Goal: Task Accomplishment & Management: Manage account settings

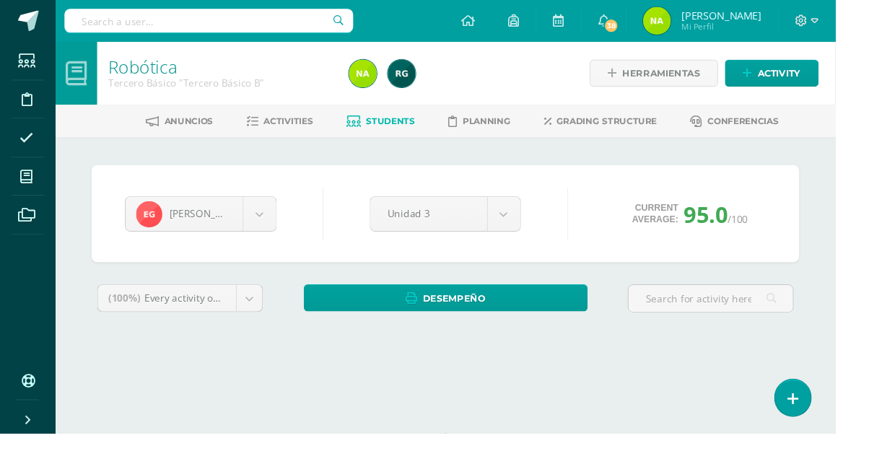
click at [412, 130] on span "Students" at bounding box center [406, 126] width 51 height 11
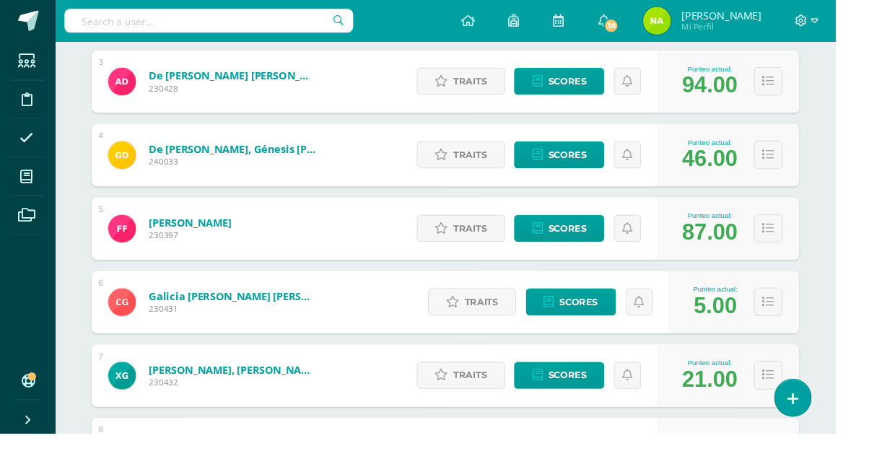
scroll to position [414, 0]
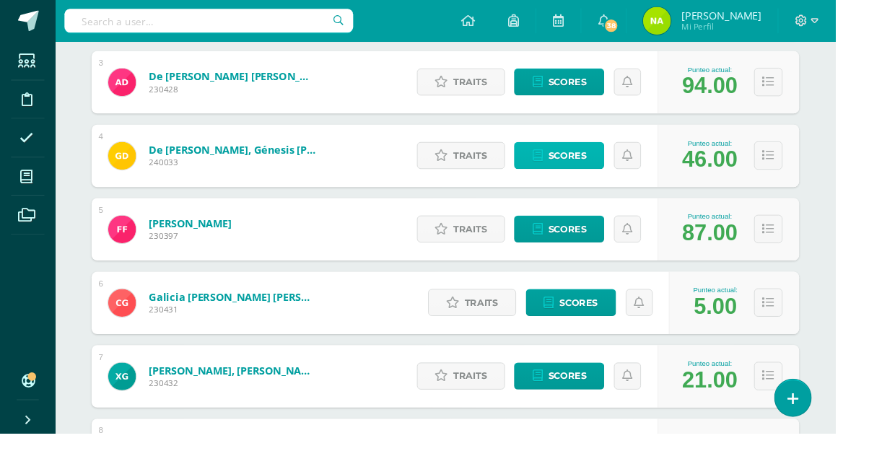
click at [598, 165] on span "Scores" at bounding box center [590, 162] width 40 height 27
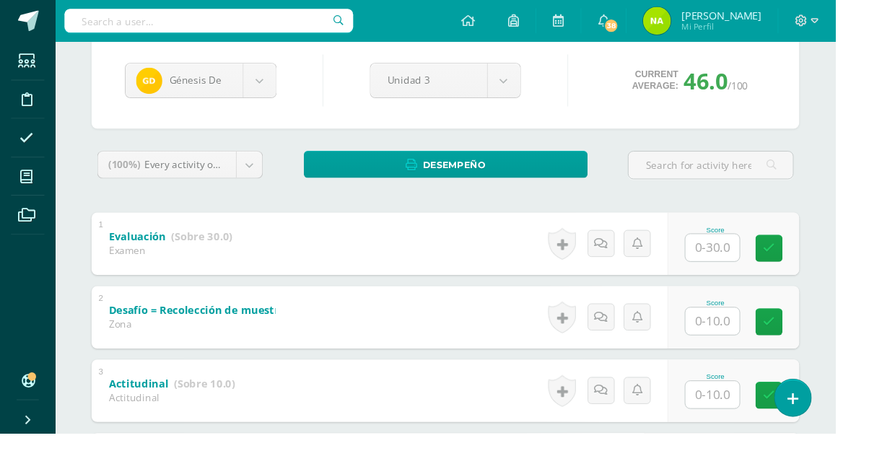
scroll to position [139, 0]
click at [740, 258] on input "text" at bounding box center [741, 258] width 56 height 28
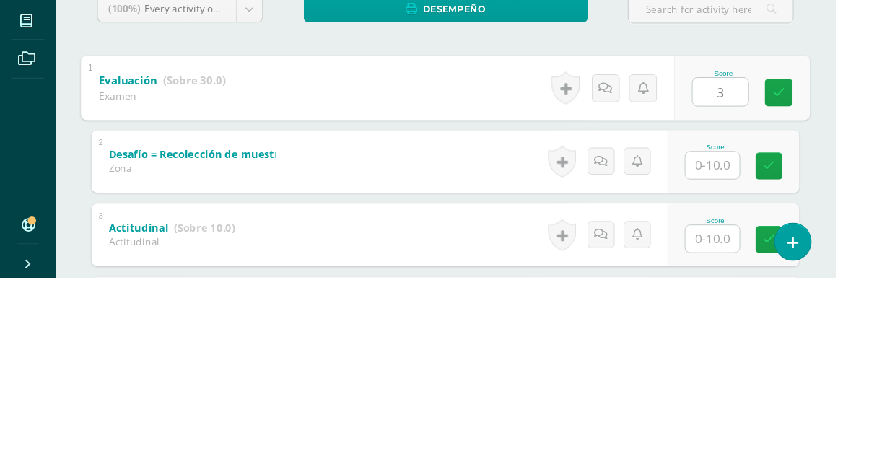
type input "30"
click at [814, 261] on icon at bounding box center [810, 259] width 13 height 12
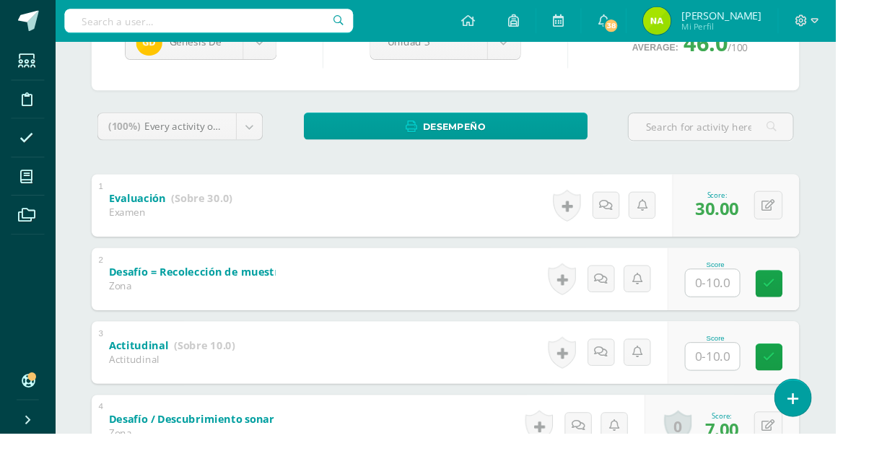
click at [756, 295] on input "text" at bounding box center [741, 294] width 56 height 28
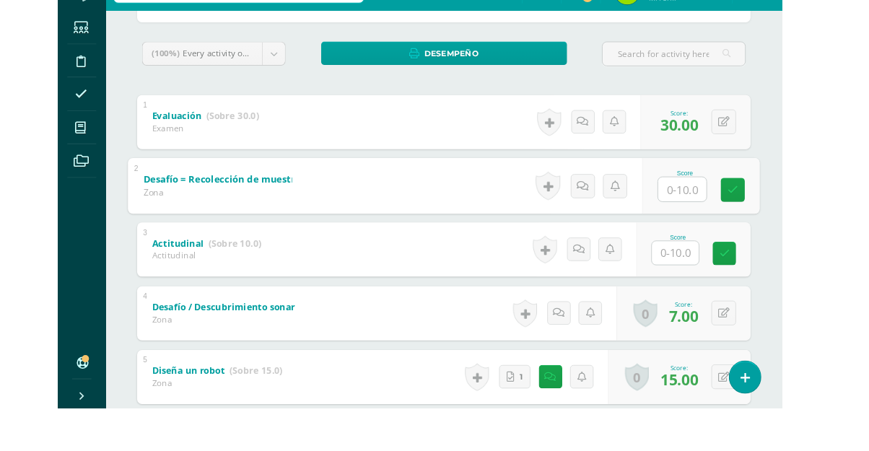
scroll to position [216, 0]
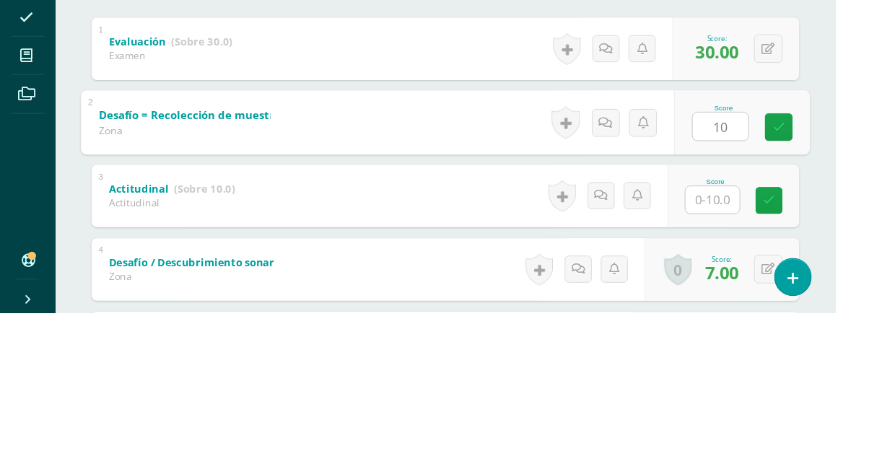
type input "10"
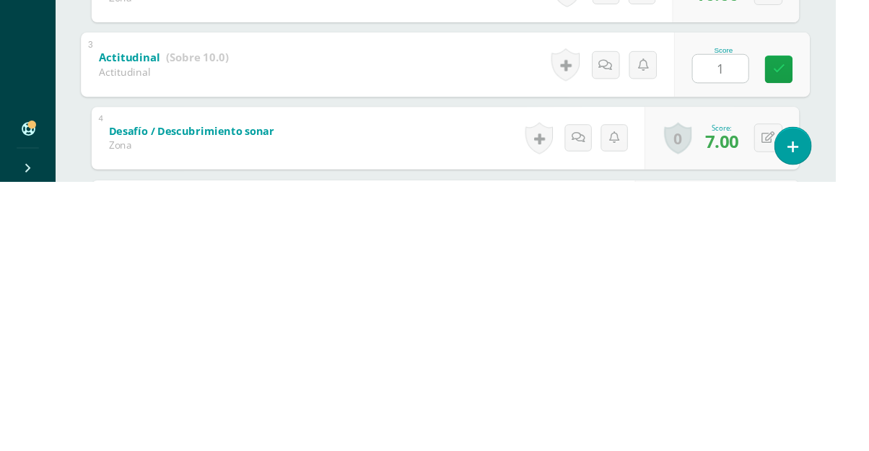
type input "10"
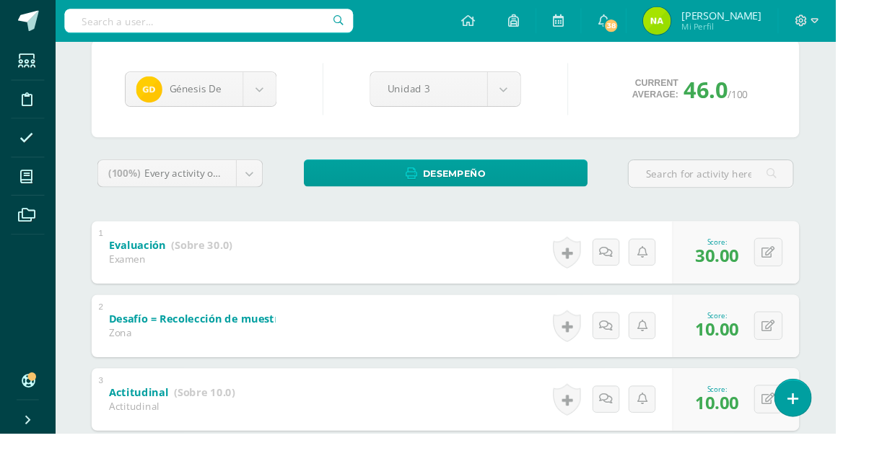
scroll to position [0, 0]
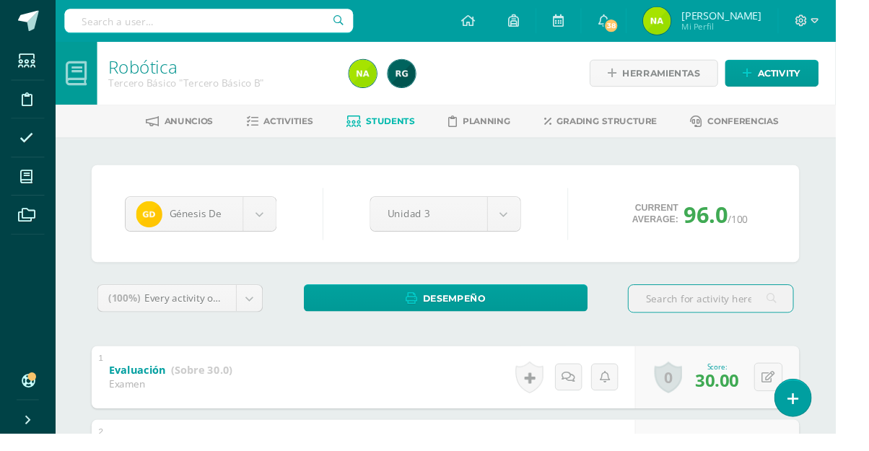
click at [397, 126] on span "Students" at bounding box center [406, 126] width 51 height 11
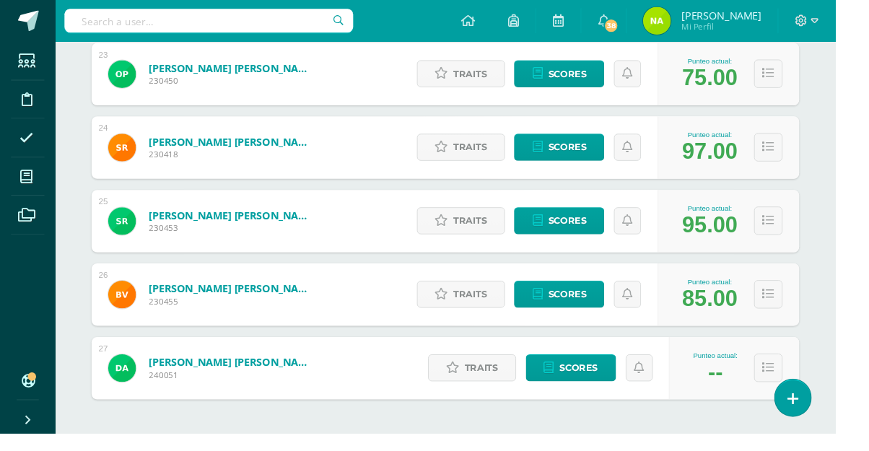
scroll to position [1994, 0]
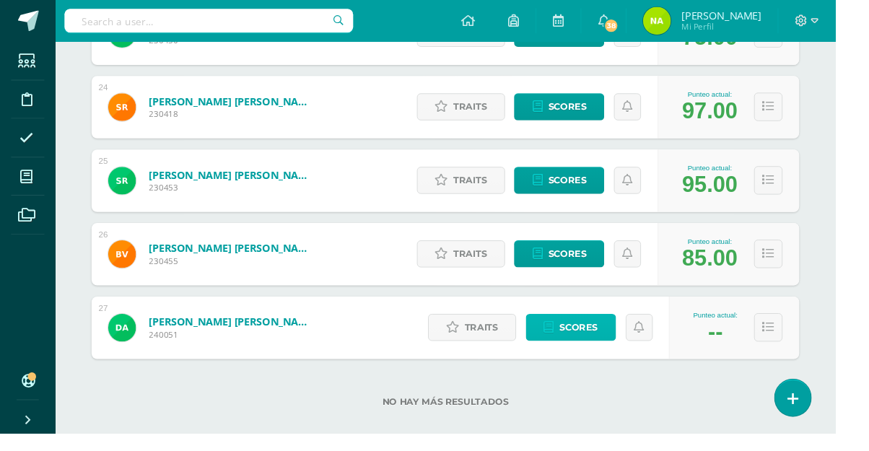
click at [606, 346] on span "Scores" at bounding box center [602, 341] width 40 height 27
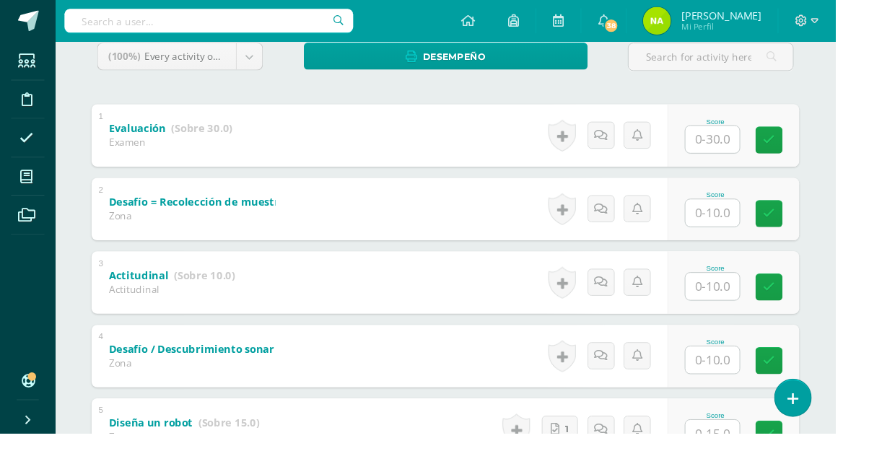
click at [738, 300] on input "text" at bounding box center [741, 298] width 56 height 28
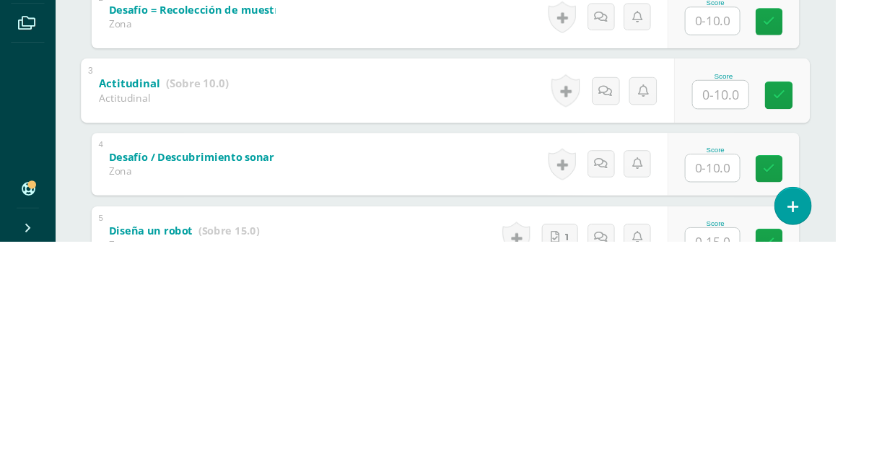
scroll to position [252, 0]
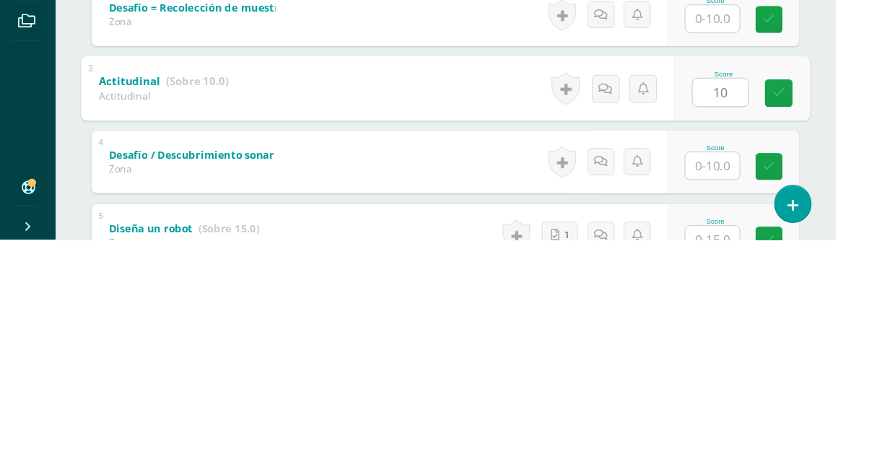
type input "10"
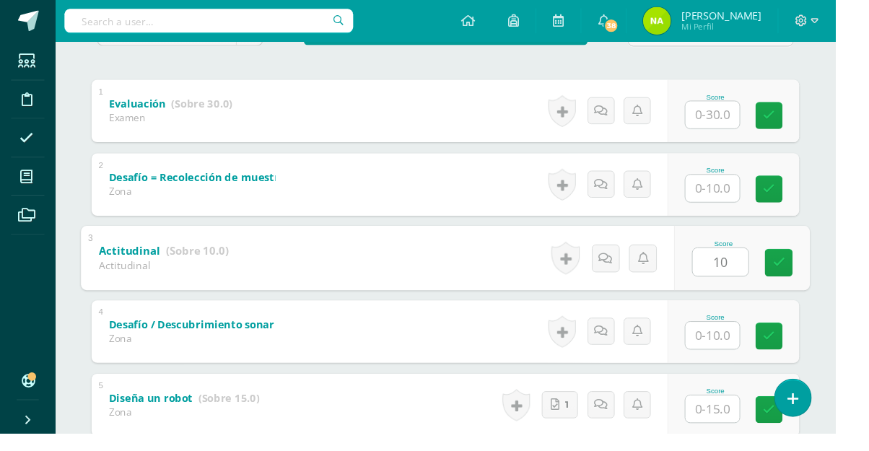
click at [801, 272] on link at bounding box center [810, 272] width 29 height 29
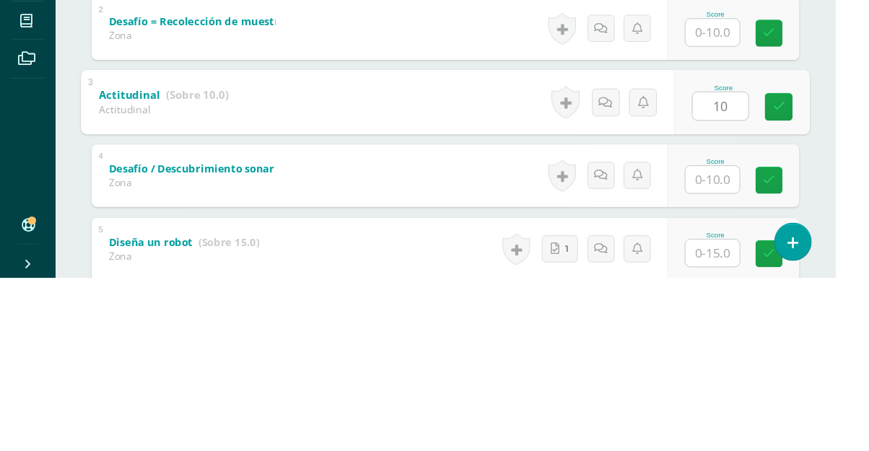
scroll to position [277, 0]
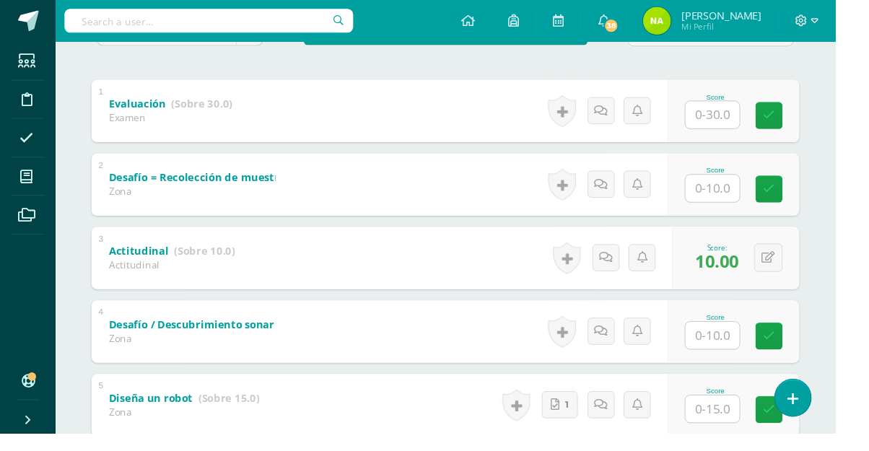
click at [748, 199] on input "text" at bounding box center [741, 196] width 56 height 28
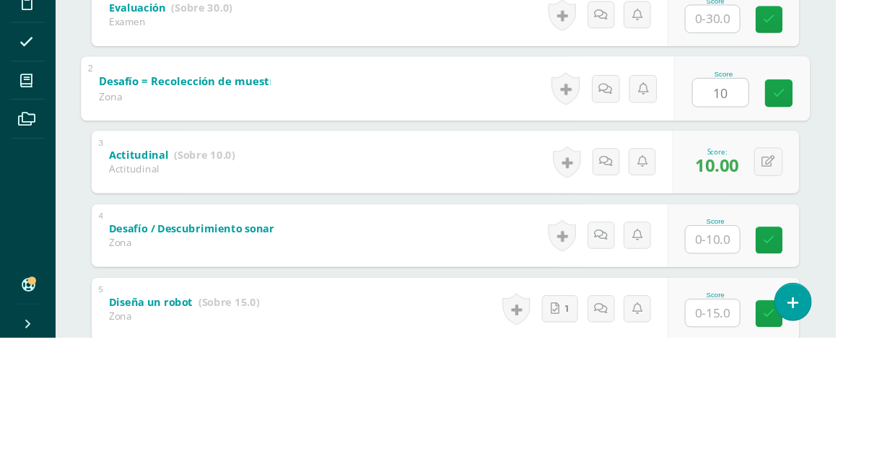
type input "10"
click at [868, 211] on div "Robótica Tercero Básico "Tercero Básico B" Herramientas Detalle de asistencias …" at bounding box center [463, 272] width 811 height 1013
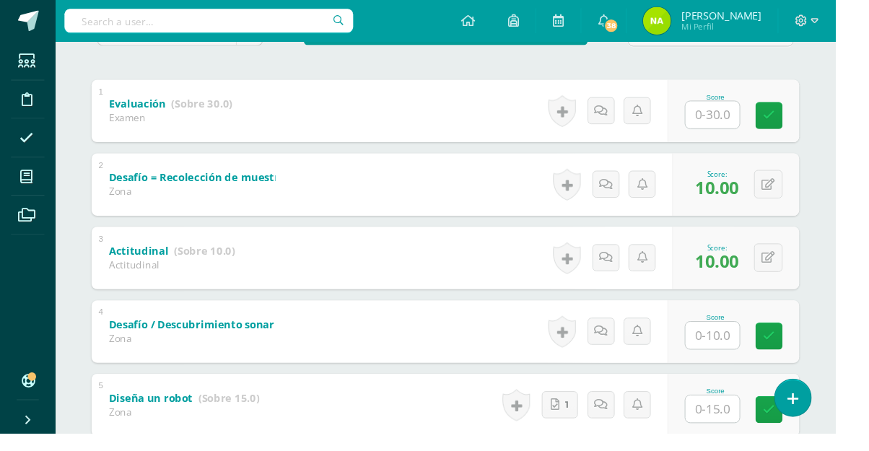
click at [745, 123] on input "text" at bounding box center [741, 119] width 56 height 28
type input "30"
click at [803, 120] on link at bounding box center [810, 119] width 29 height 29
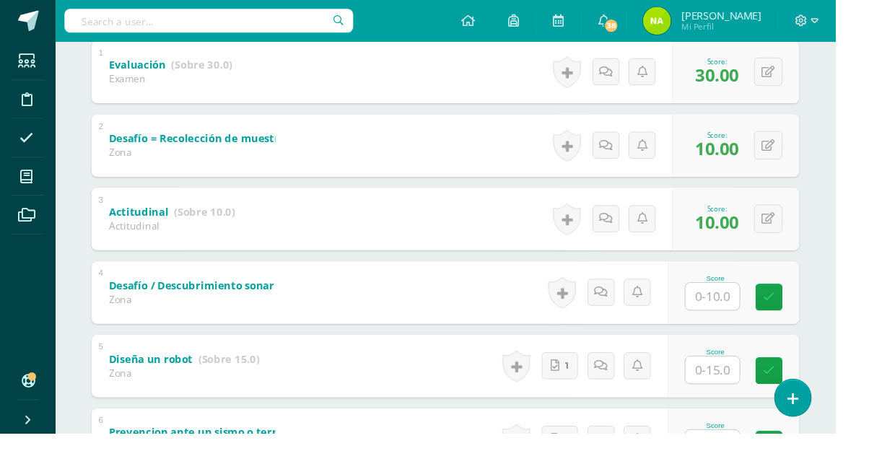
click at [749, 315] on input "text" at bounding box center [741, 308] width 56 height 28
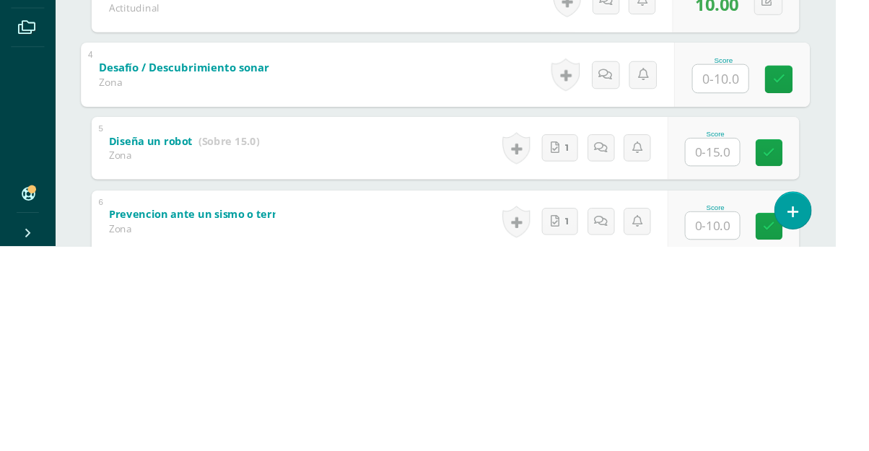
scroll to position [349, 0]
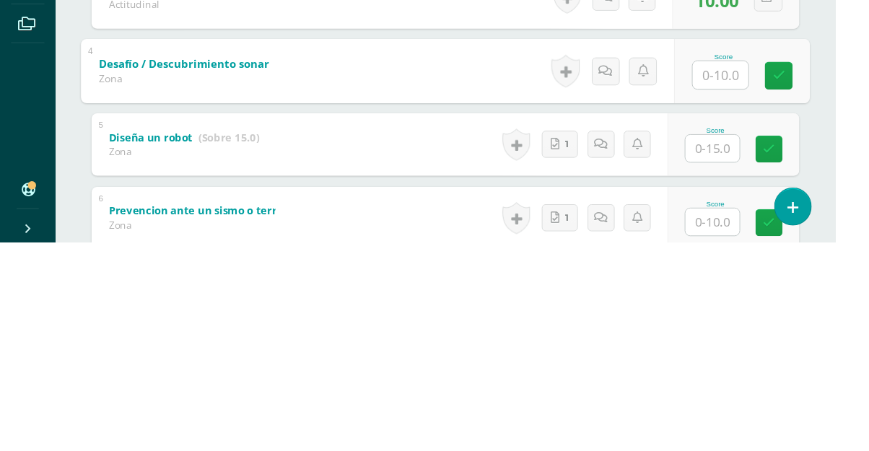
click at [868, 320] on div "Robótica Tercero Básico "Tercero Básico B" Herramientas Detalle de asistencias …" at bounding box center [463, 200] width 811 height 1013
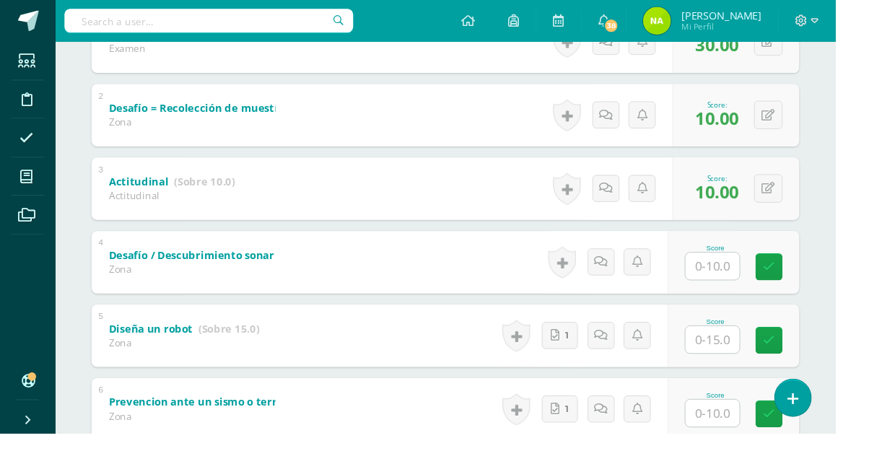
click at [750, 279] on input "text" at bounding box center [741, 277] width 56 height 28
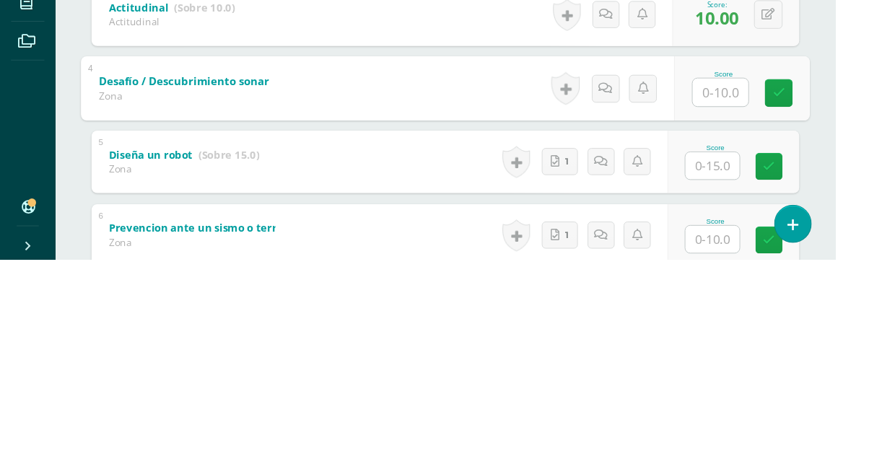
type input "7"
click at [805, 279] on icon at bounding box center [810, 277] width 13 height 12
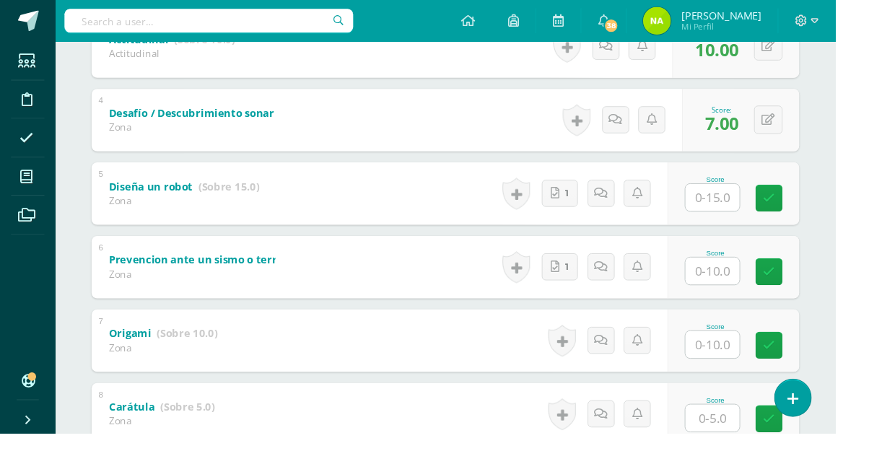
scroll to position [515, 0]
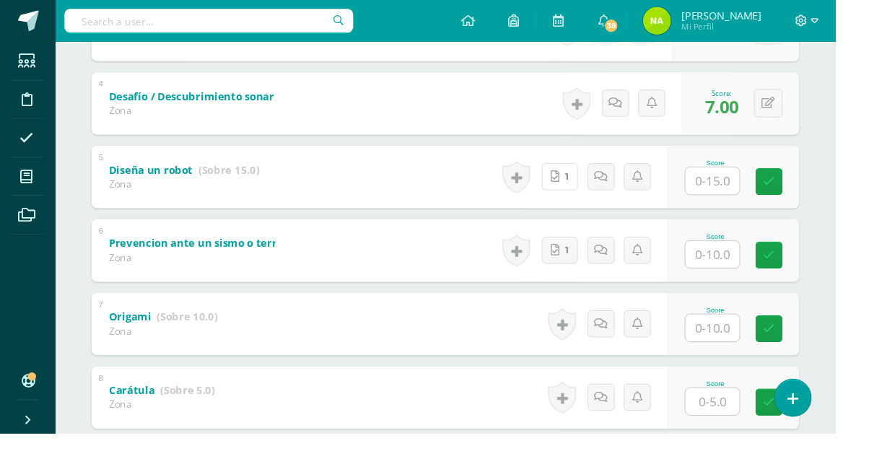
click at [587, 188] on link "1" at bounding box center [583, 184] width 38 height 28
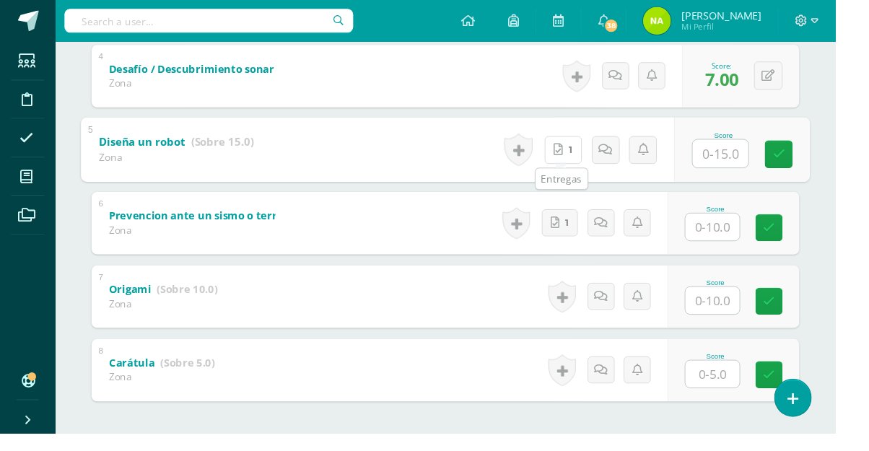
scroll to position [574, 0]
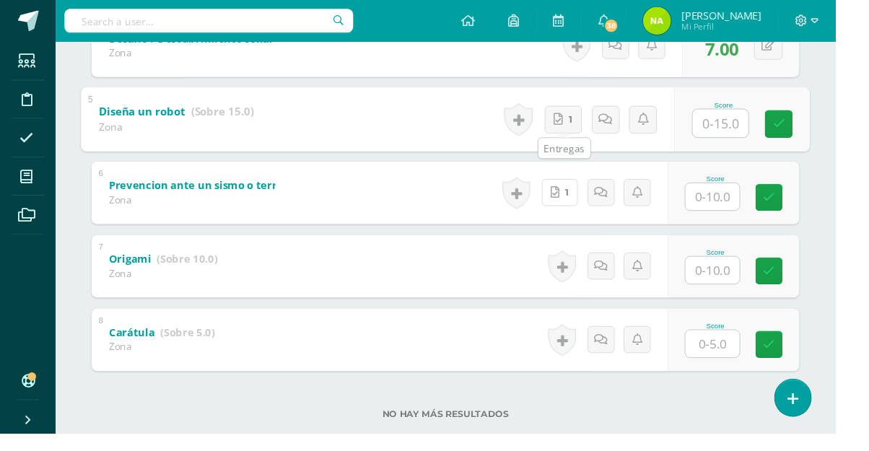
click at [589, 204] on span "1" at bounding box center [590, 200] width 4 height 27
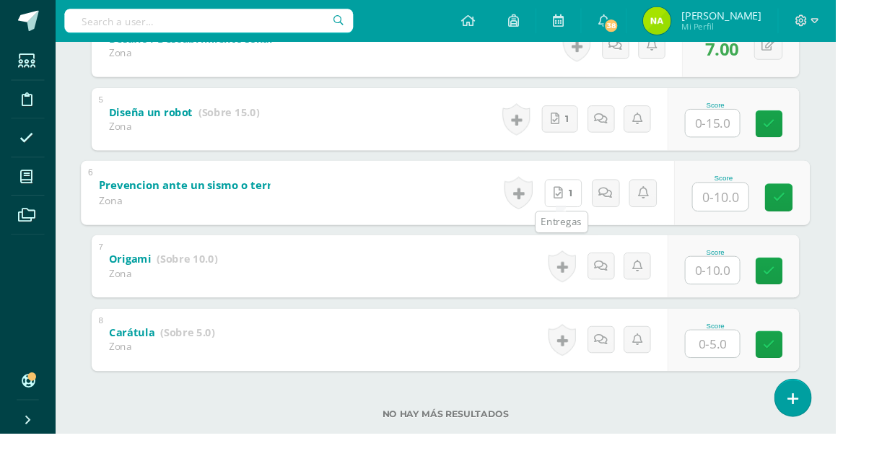
scroll to position [587, 0]
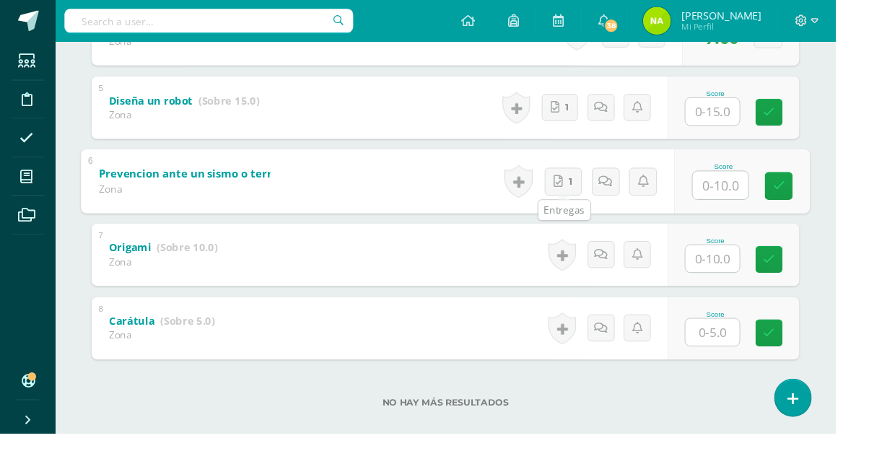
click at [751, 355] on input "text" at bounding box center [741, 345] width 56 height 28
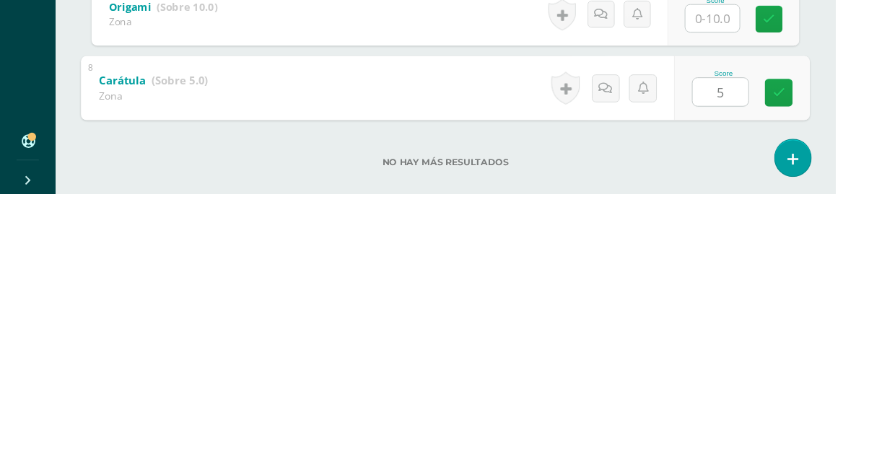
type input "5"
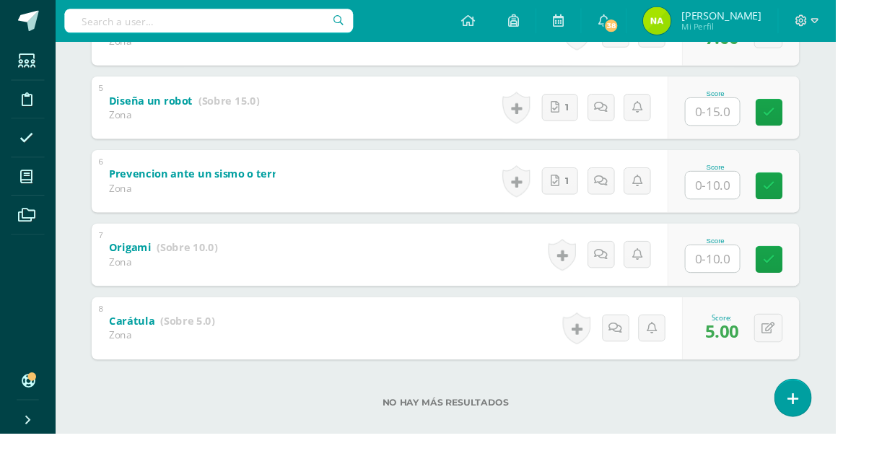
click at [752, 279] on input "text" at bounding box center [741, 269] width 56 height 28
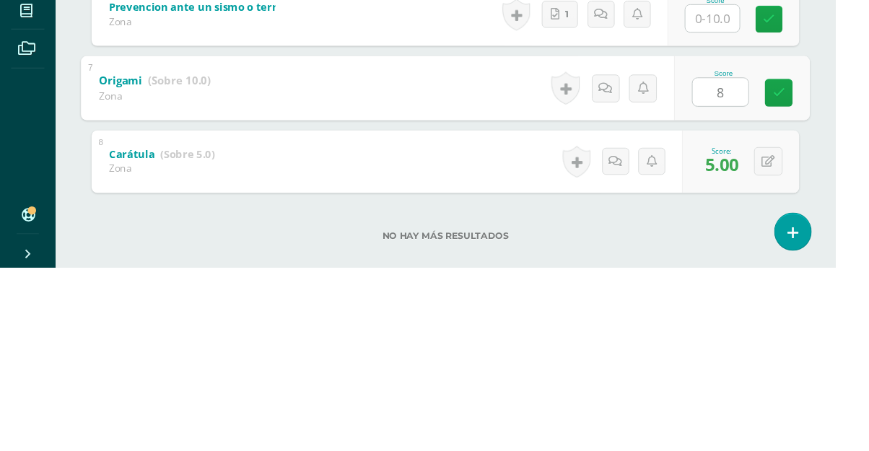
type input "8"
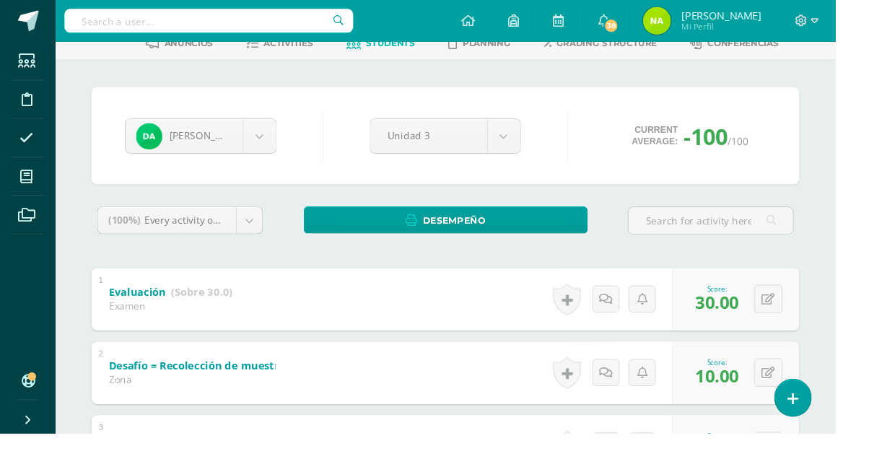
scroll to position [0, 0]
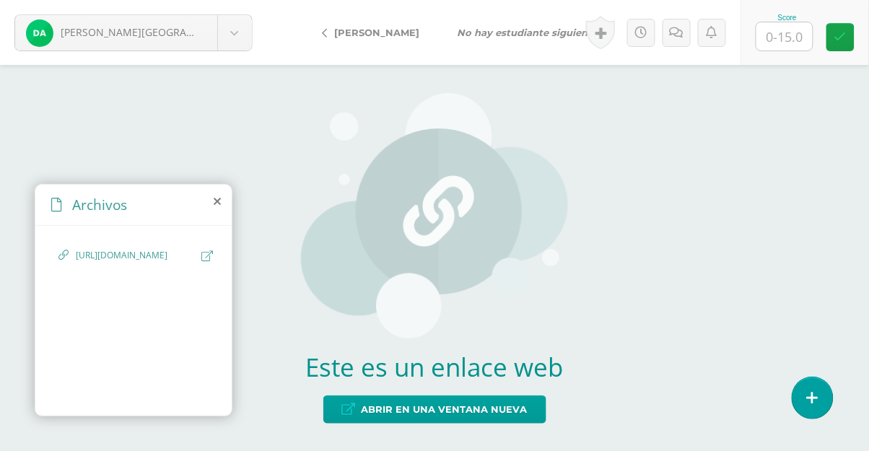
click at [118, 263] on span "[URL][DOMAIN_NAME]" at bounding box center [135, 256] width 118 height 14
click at [383, 421] on div "Este es un enlace web Abrir en una ventana nueva" at bounding box center [434, 258] width 267 height 388
click at [399, 423] on span "Abrir en una ventana nueva" at bounding box center [445, 409] width 166 height 27
click at [778, 44] on input "text" at bounding box center [784, 36] width 56 height 28
type input "15"
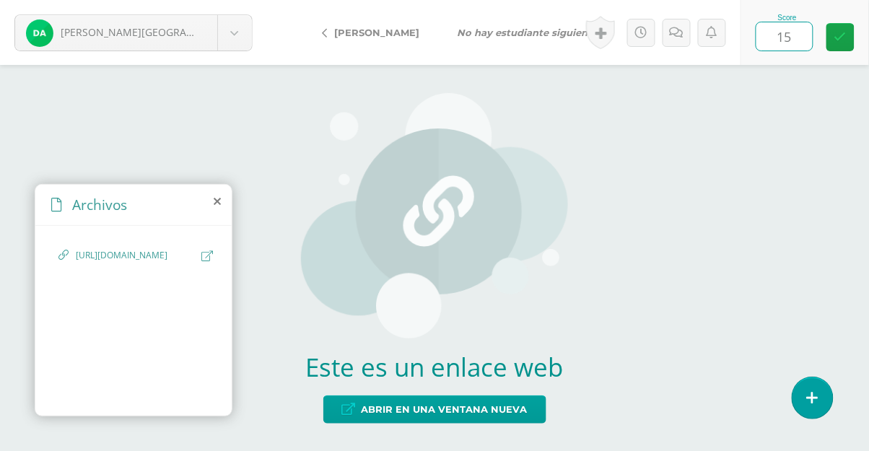
click at [836, 40] on icon at bounding box center [840, 37] width 12 height 12
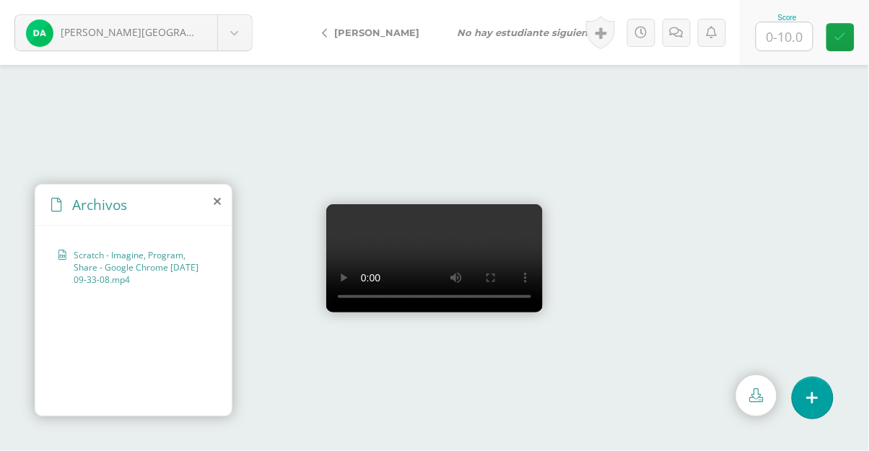
click at [788, 44] on input "text" at bounding box center [784, 36] width 56 height 28
type input "10"
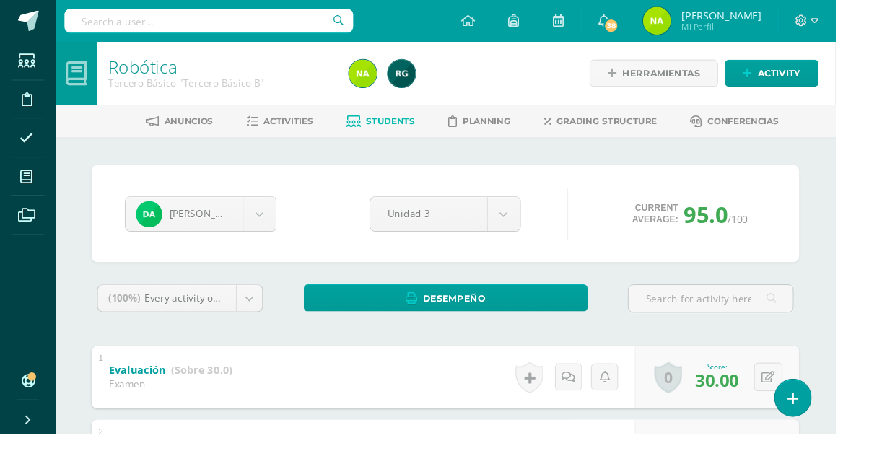
click at [373, 126] on icon at bounding box center [367, 127] width 15 height 12
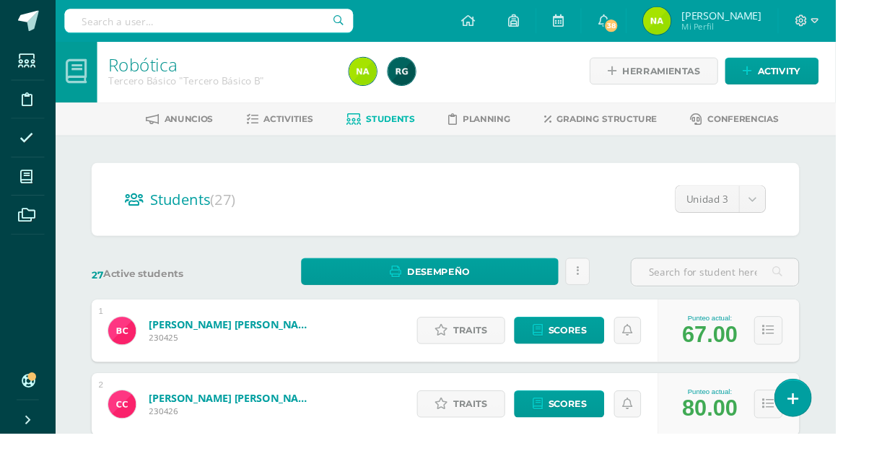
scroll to position [3, 0]
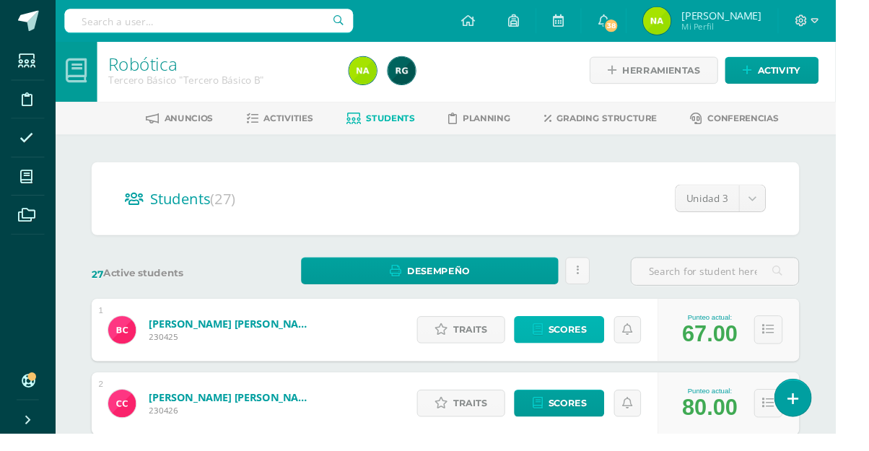
click at [579, 343] on span "Scores" at bounding box center [590, 343] width 40 height 27
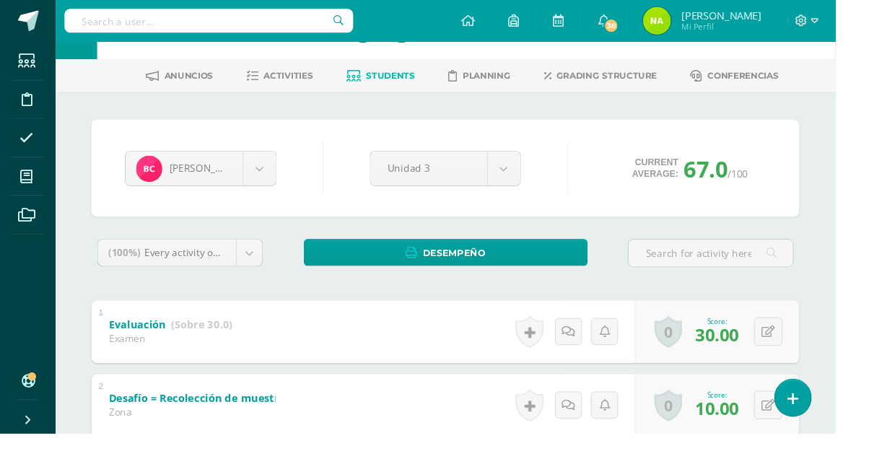
scroll to position [38, 0]
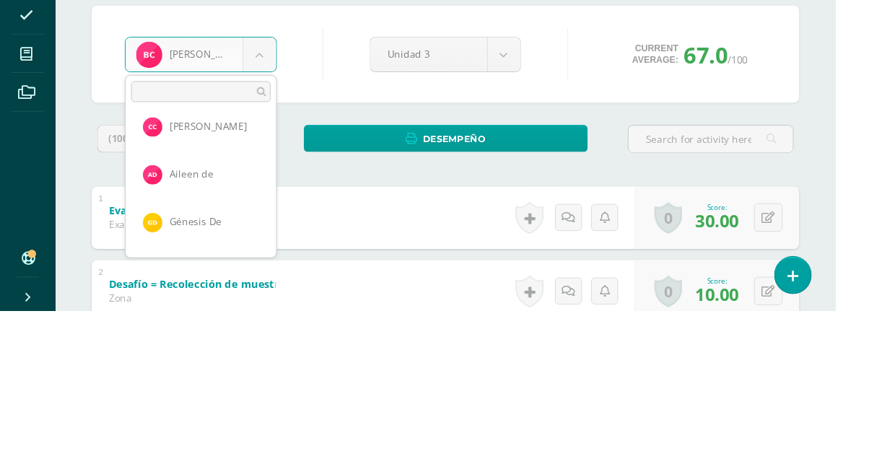
scroll to position [56, 0]
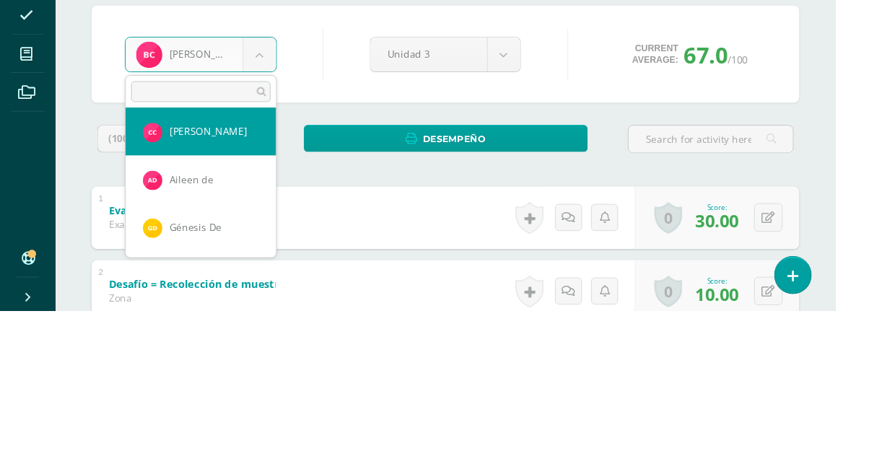
select select "856"
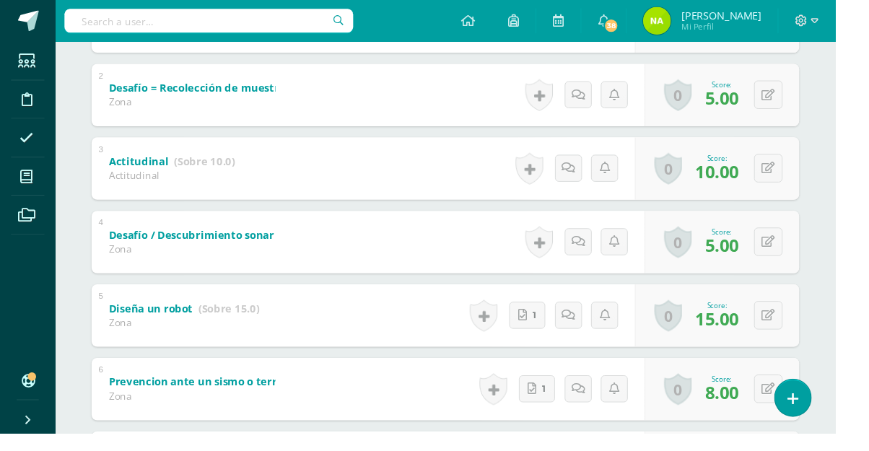
scroll to position [389, 0]
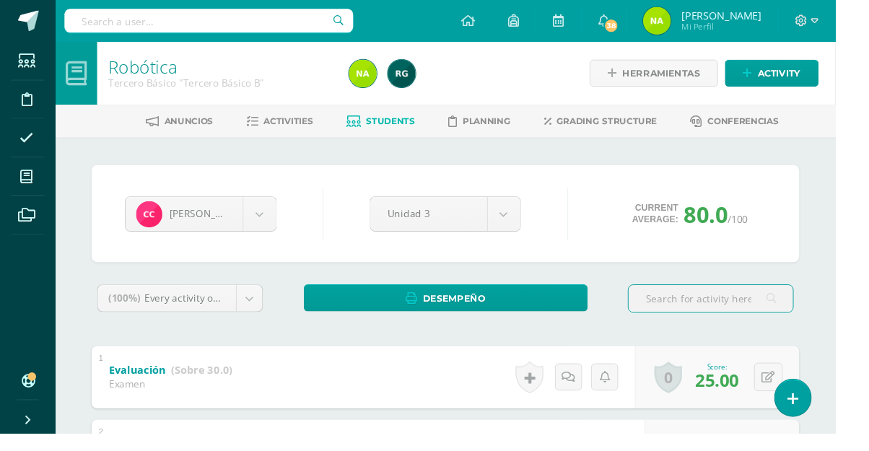
click at [428, 134] on link "Students" at bounding box center [395, 126] width 71 height 23
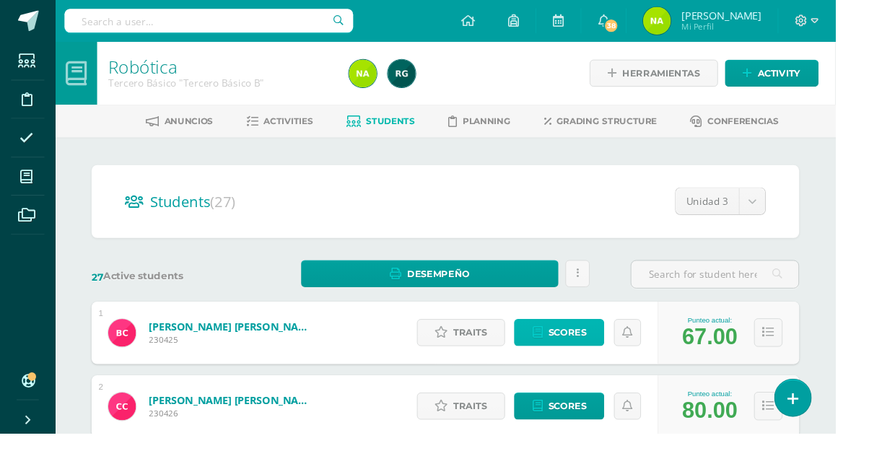
click at [590, 336] on span "Scores" at bounding box center [590, 346] width 40 height 27
click at [598, 346] on span "Scores" at bounding box center [590, 346] width 40 height 27
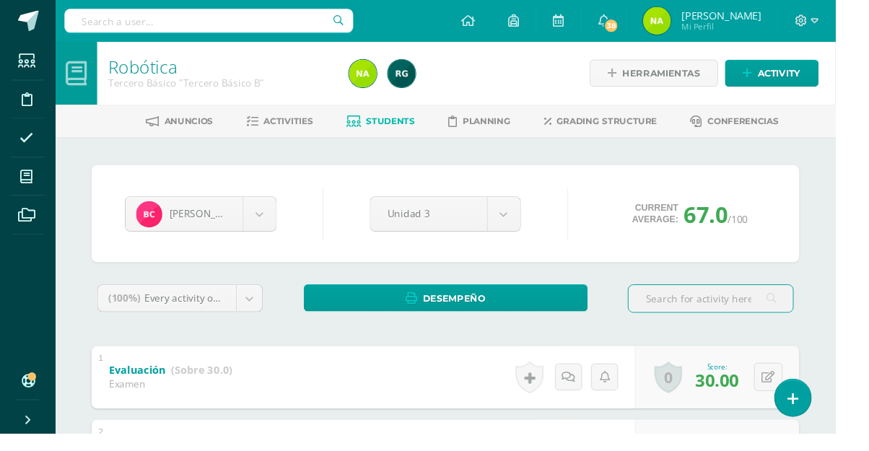
click at [40, 182] on span at bounding box center [28, 183] width 32 height 32
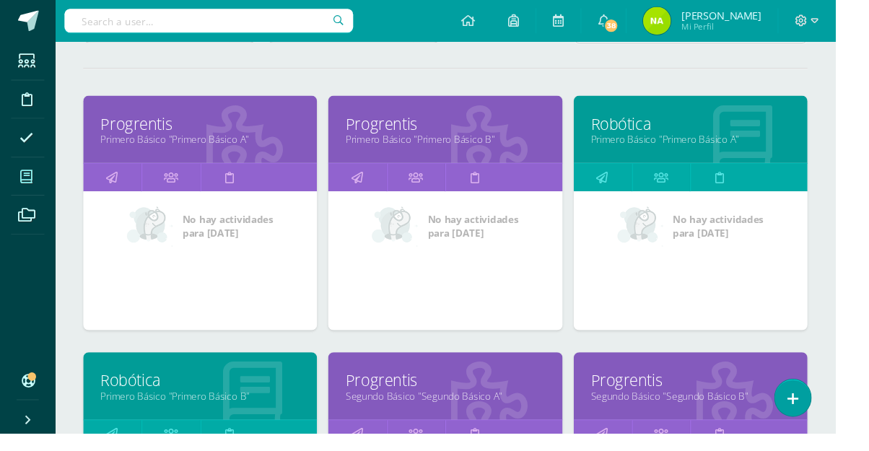
scroll to position [164, 0]
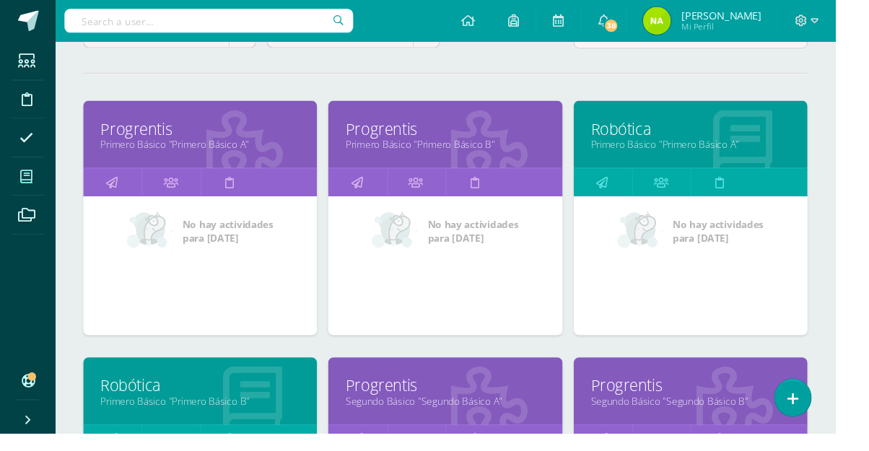
click at [250, 416] on link "Primero Básico "Primero Básico B"" at bounding box center [208, 417] width 207 height 14
click at [722, 137] on link "Robótica" at bounding box center [718, 134] width 207 height 22
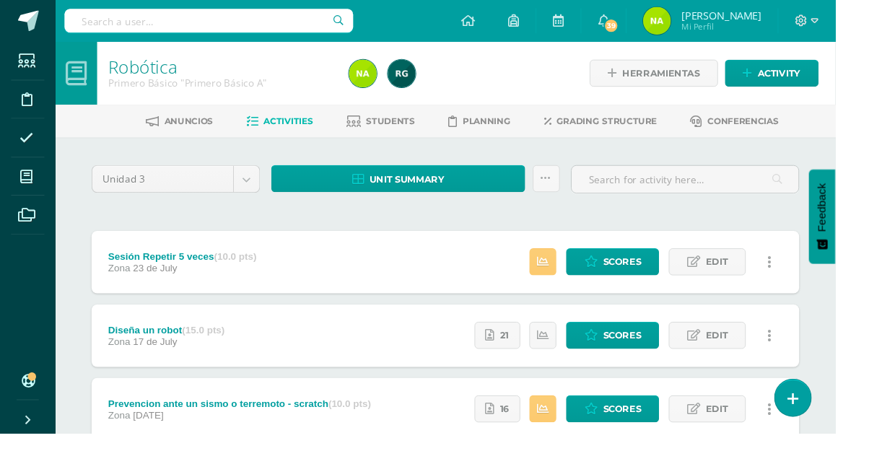
click at [420, 131] on span "Students" at bounding box center [406, 126] width 51 height 11
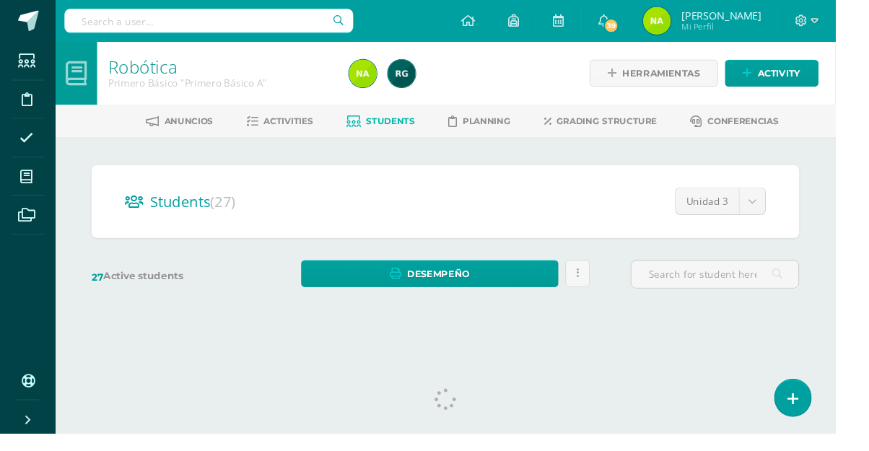
click at [786, 289] on input "text" at bounding box center [744, 285] width 174 height 28
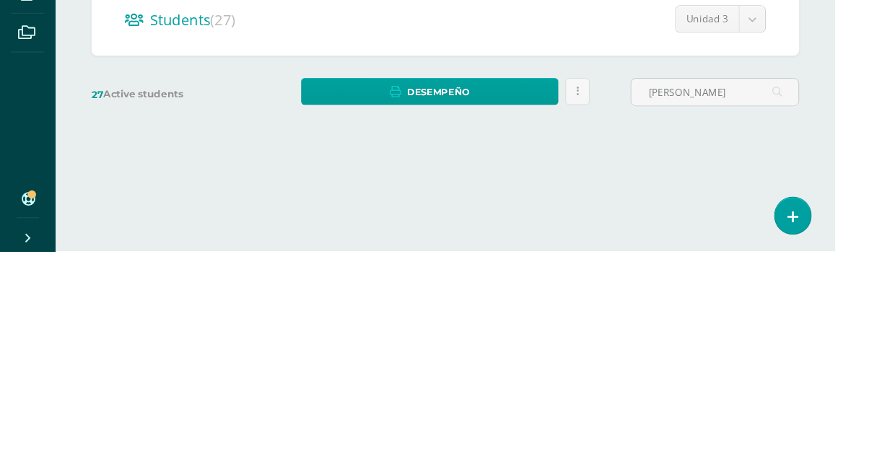
type input "[PERSON_NAME]"
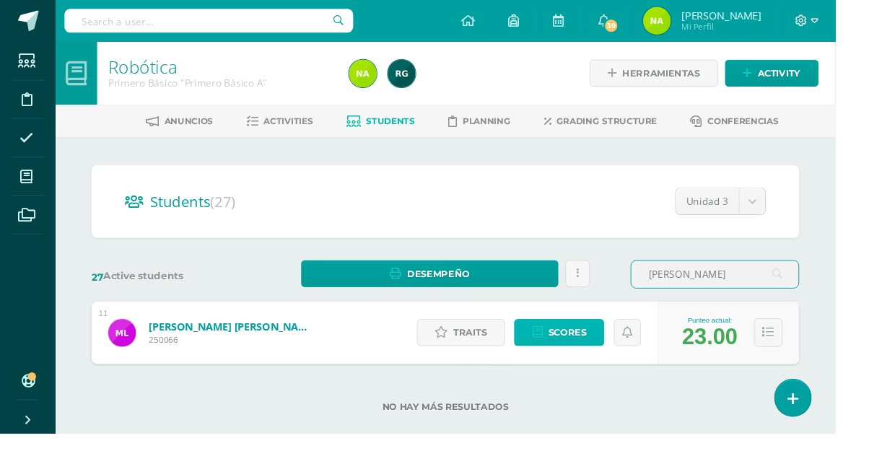
click at [601, 349] on span "Scores" at bounding box center [590, 346] width 40 height 27
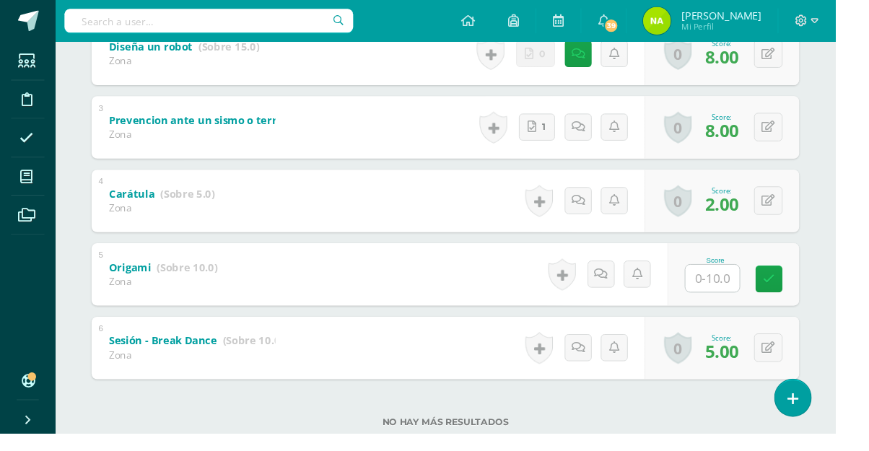
scroll to position [414, 0]
click at [748, 300] on input "text" at bounding box center [741, 289] width 56 height 28
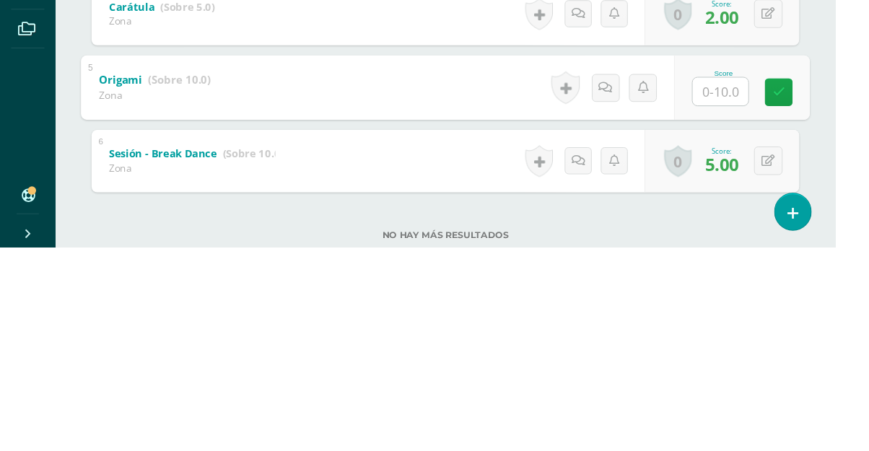
type input "6"
click at [808, 284] on icon at bounding box center [810, 290] width 13 height 12
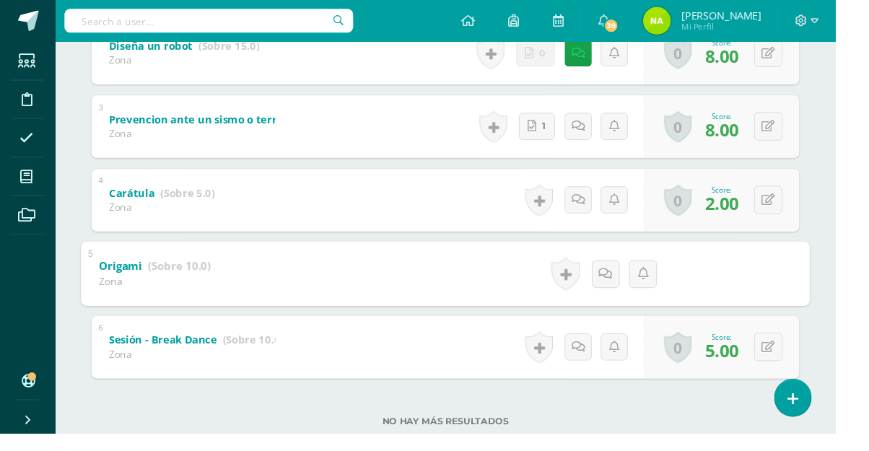
click at [803, 103] on div "0 Badges Badges obtained Aún no hay logros agregados Score: 8.00" at bounding box center [750, 132] width 161 height 65
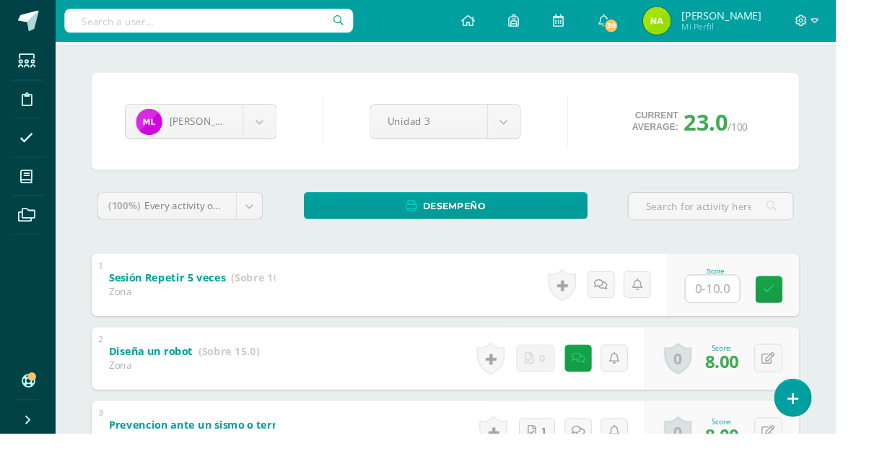
scroll to position [0, 0]
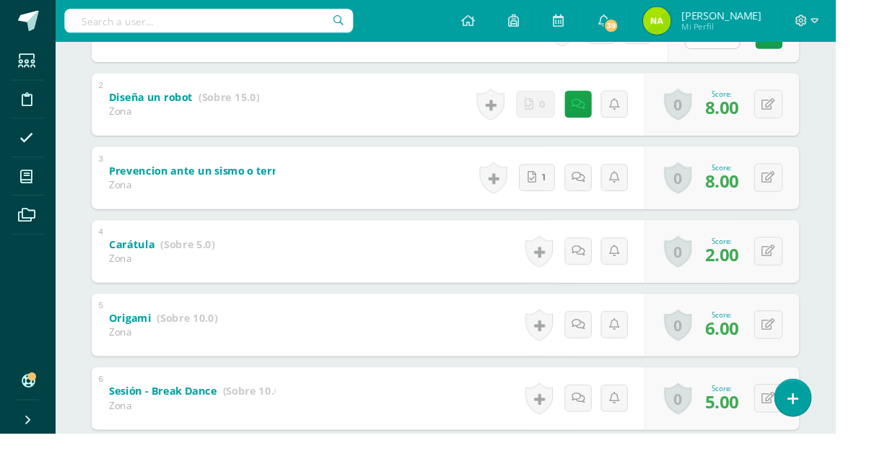
scroll to position [362, 0]
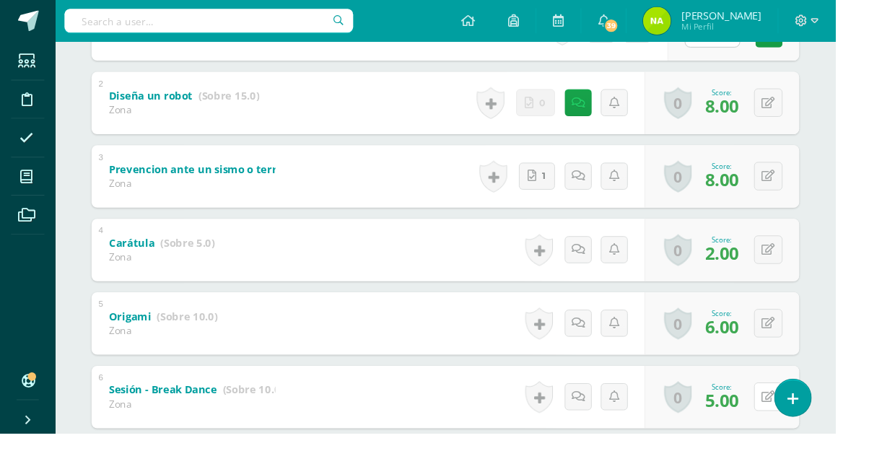
click at [791, 423] on button at bounding box center [800, 413] width 30 height 30
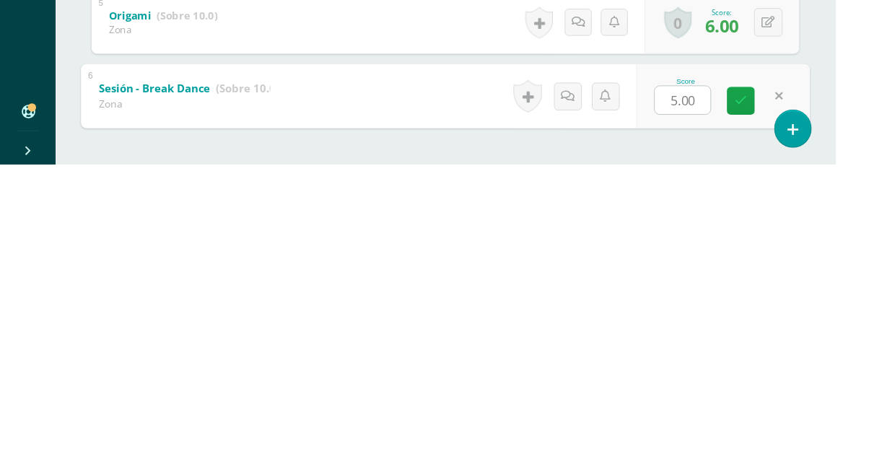
scroll to position [403, 0]
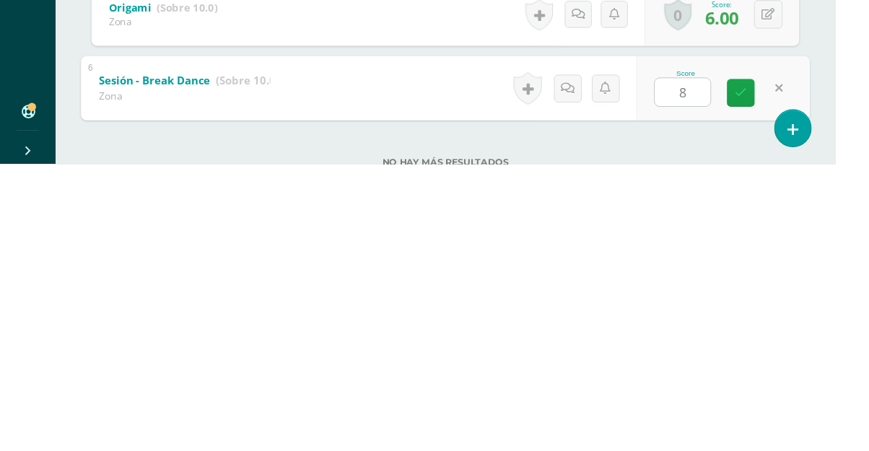
type input "8"
click at [847, 366] on div "[PERSON_NAME] [PERSON_NAME] [PERSON_NAME] [PERSON_NAME] [PERSON_NAME] [PERSON_N…" at bounding box center [463, 120] width 794 height 761
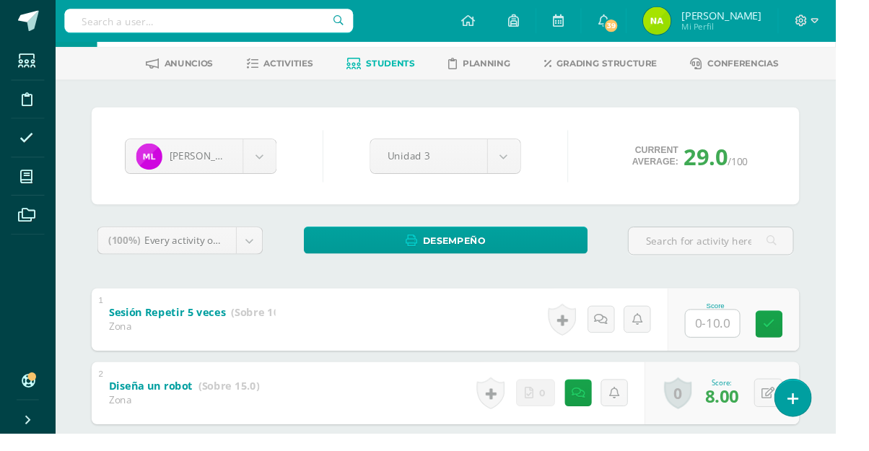
click at [754, 341] on input "text" at bounding box center [741, 337] width 56 height 28
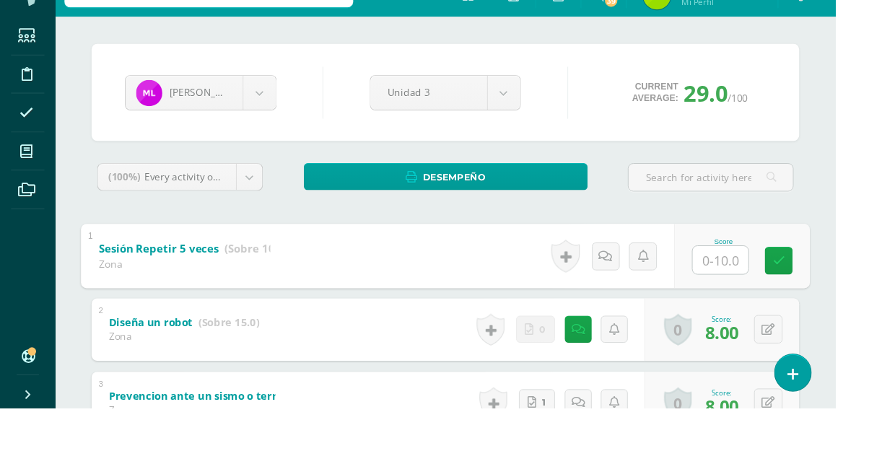
scroll to position [100, 0]
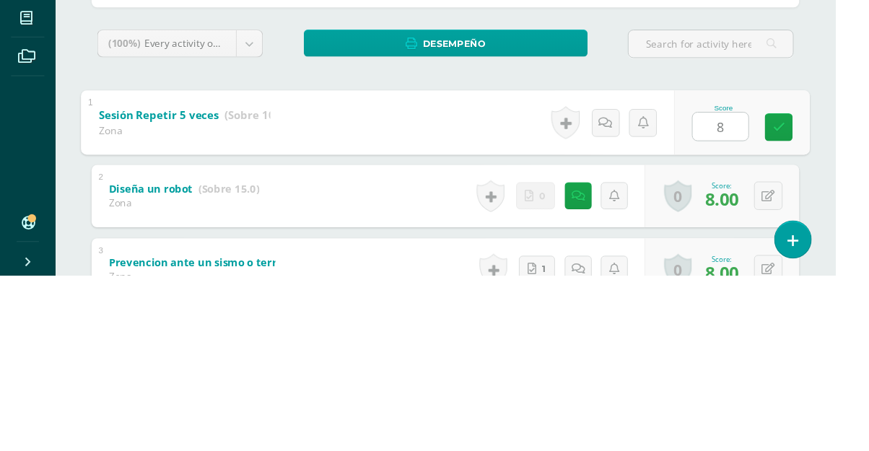
type input "8"
click at [855, 263] on div "[PERSON_NAME] [PERSON_NAME] [PERSON_NAME] [PERSON_NAME] [PERSON_NAME] [PERSON_N…" at bounding box center [463, 423] width 794 height 761
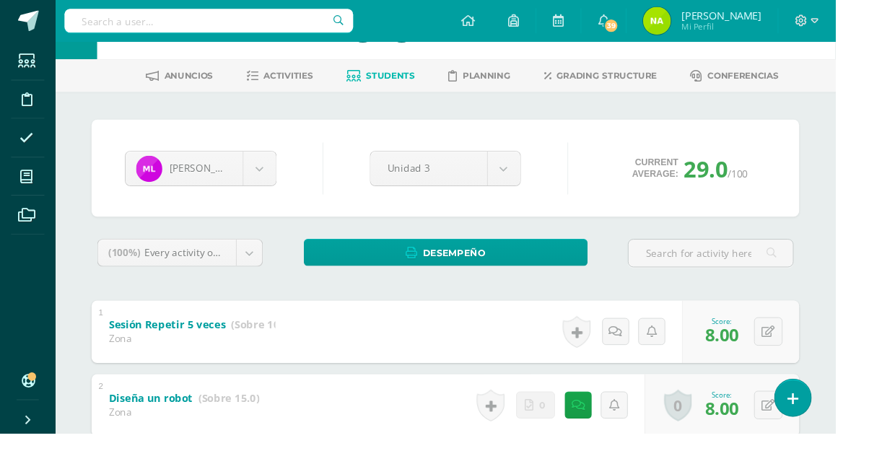
scroll to position [0, 0]
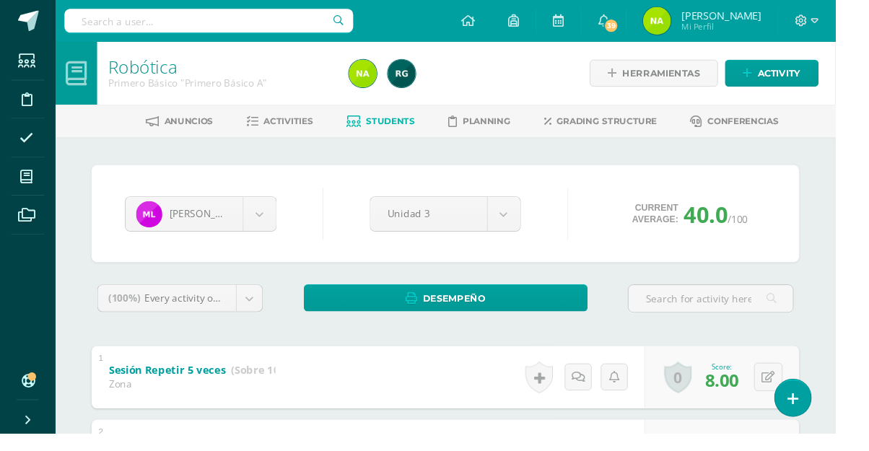
click at [318, 133] on link "Activities" at bounding box center [290, 126] width 69 height 23
